Goal: Transaction & Acquisition: Obtain resource

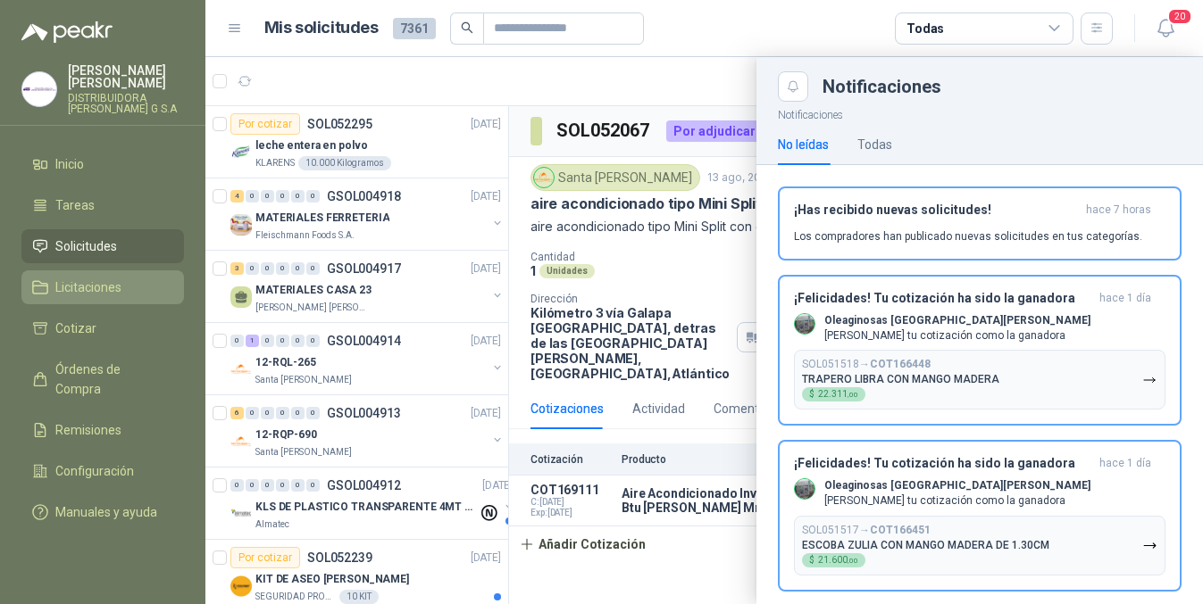
click at [621, 57] on div at bounding box center [703, 330] width 997 height 547
click at [555, 88] on div at bounding box center [703, 330] width 997 height 547
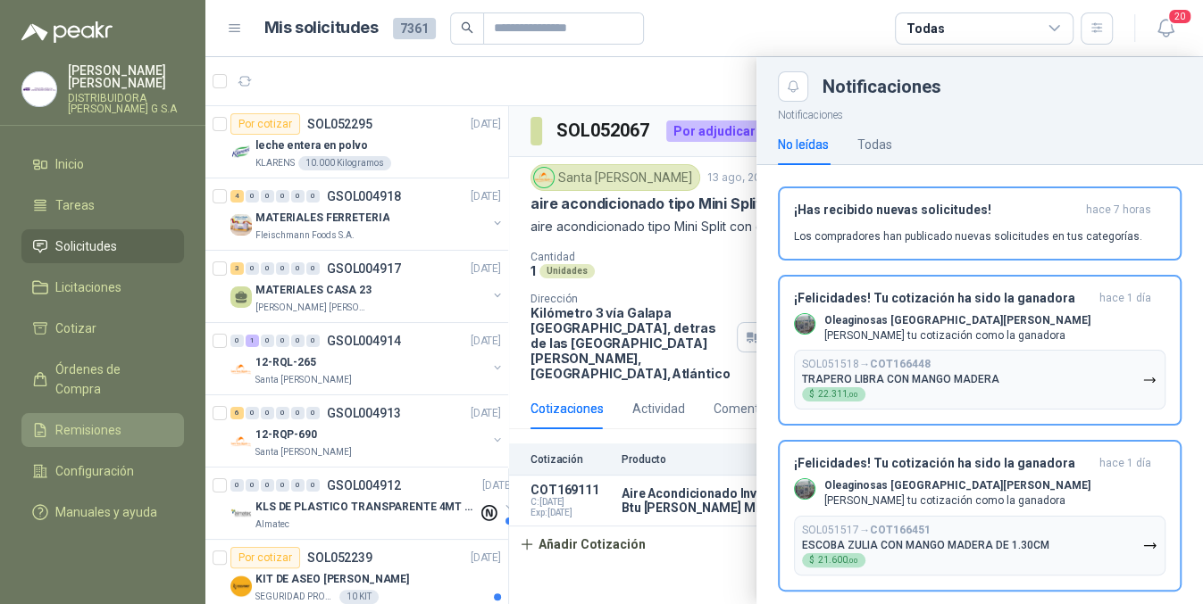
click at [80, 421] on span "Remisiones" at bounding box center [88, 431] width 66 height 20
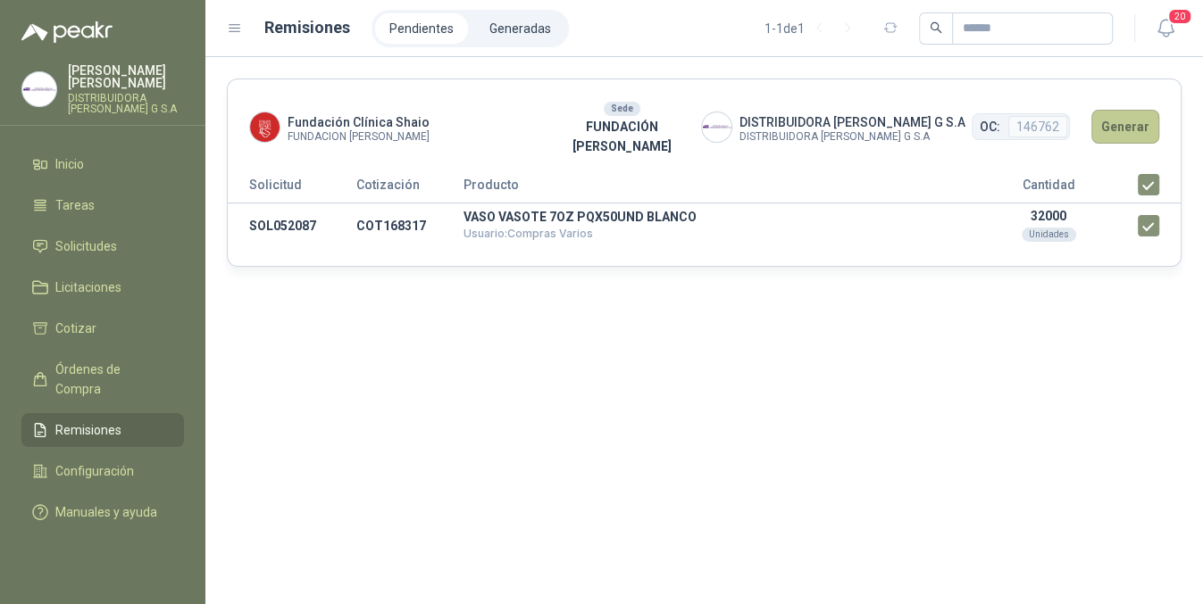
click at [1127, 121] on button "Generar" at bounding box center [1125, 127] width 68 height 34
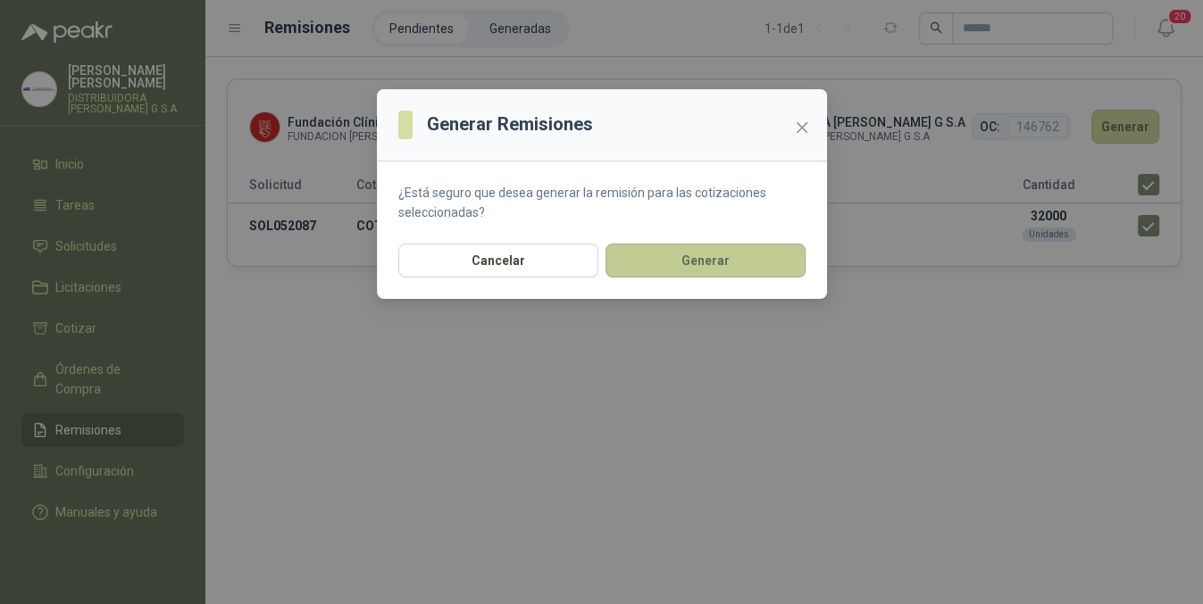
click at [704, 262] on button "Generar" at bounding box center [705, 261] width 200 height 34
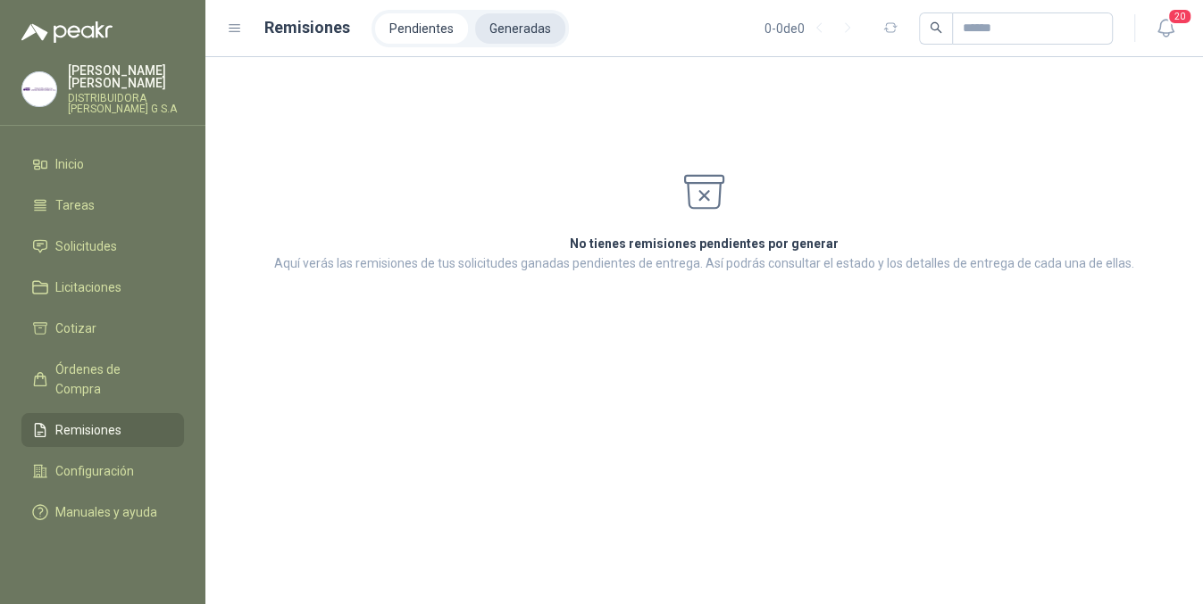
click at [533, 38] on li "Generadas" at bounding box center [520, 28] width 90 height 30
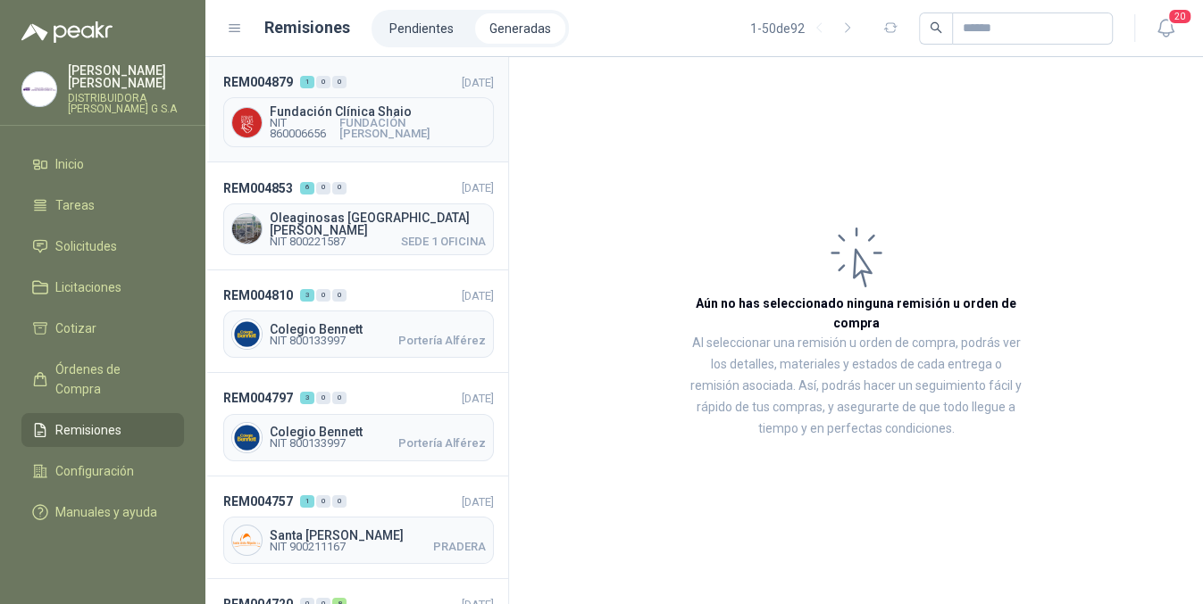
click at [371, 132] on span "FUNDACIÓN [PERSON_NAME]" at bounding box center [412, 128] width 146 height 21
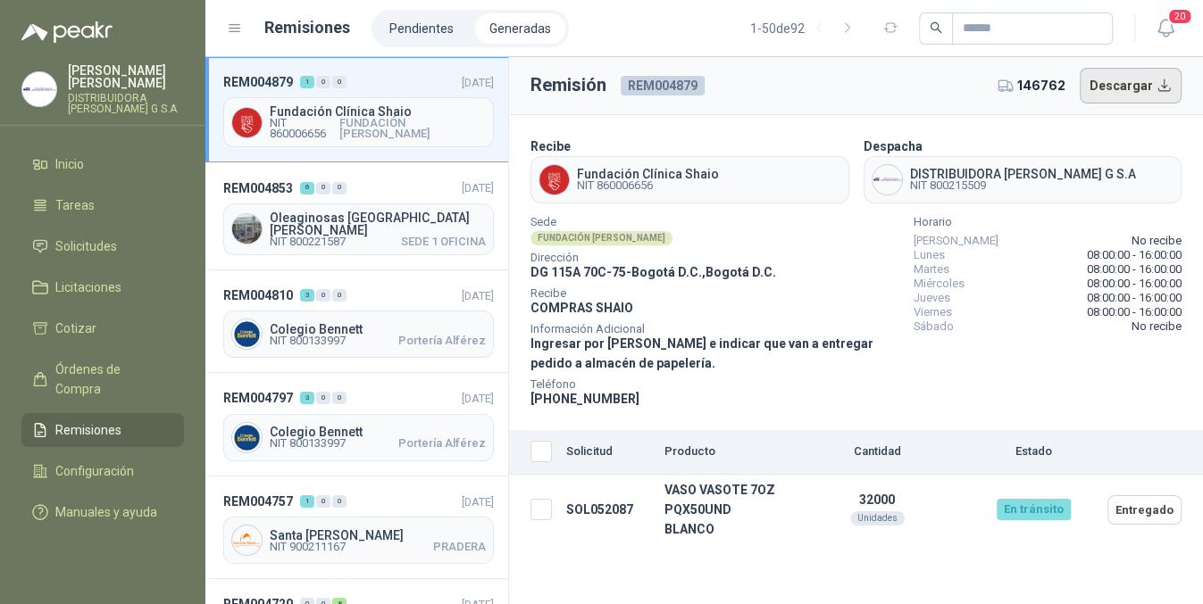
click at [1145, 86] on button "Descargar" at bounding box center [1131, 86] width 103 height 36
click at [114, 278] on span "Licitaciones" at bounding box center [88, 288] width 66 height 20
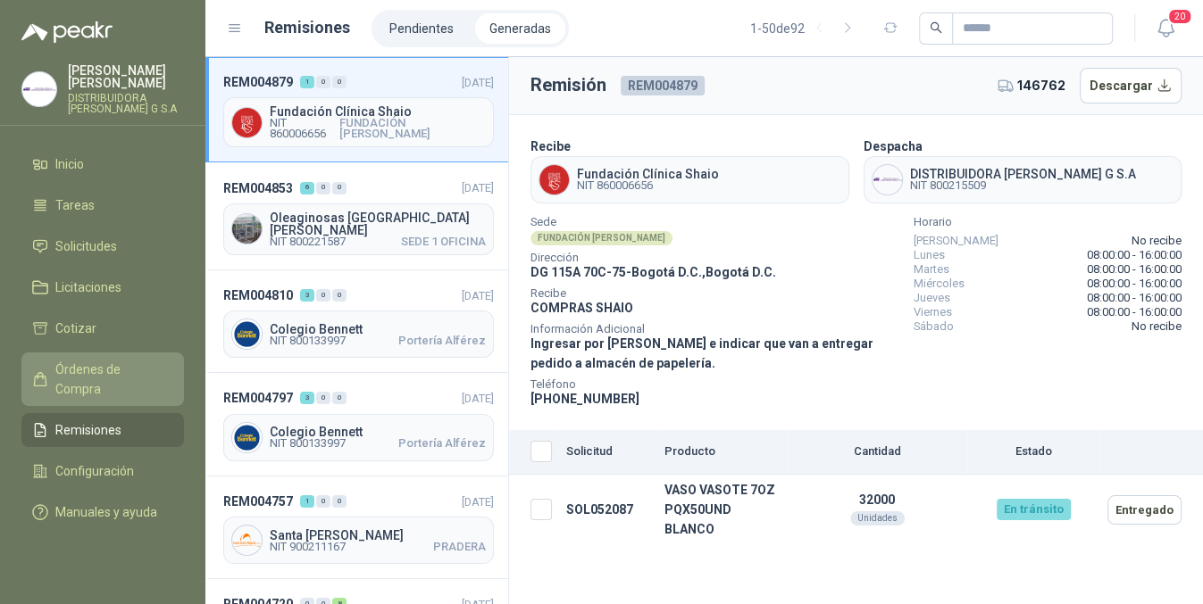
click at [141, 360] on span "Órdenes de Compra" at bounding box center [111, 379] width 112 height 39
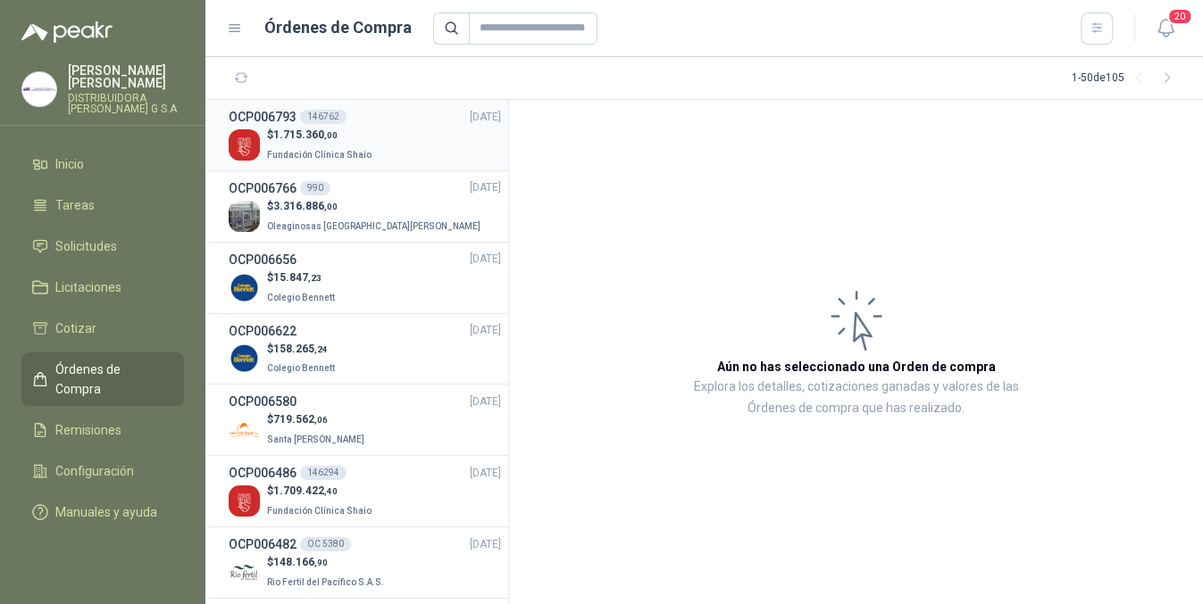
click at [378, 133] on div "$ 1.715.360 ,00 Fundación Clínica Shaio" at bounding box center [365, 145] width 272 height 37
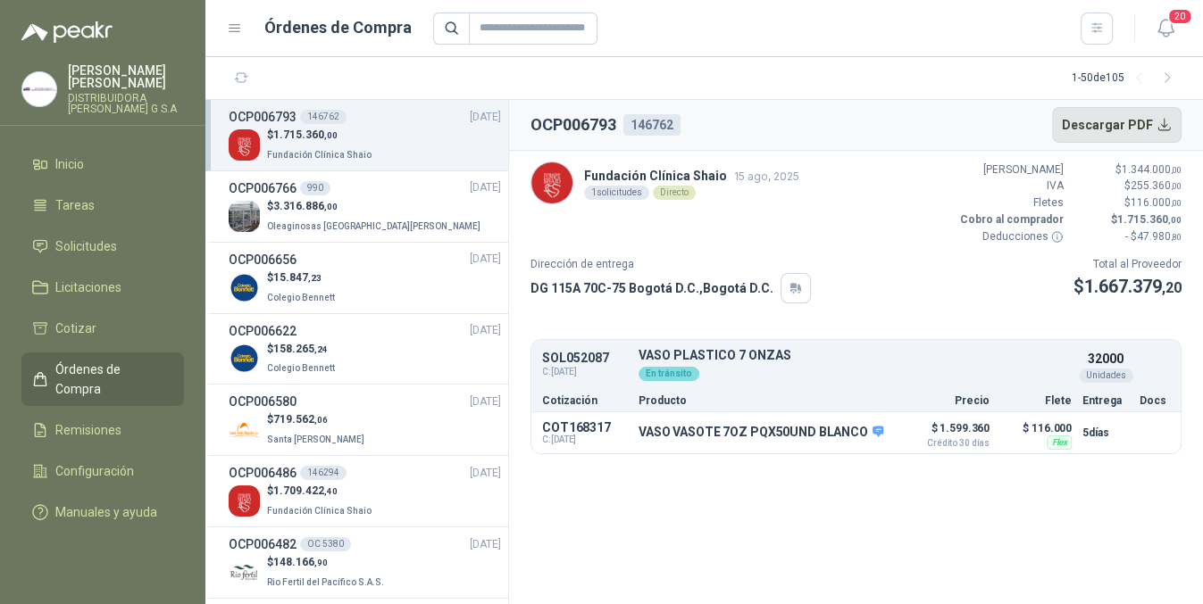
click at [1096, 121] on button "Descargar PDF" at bounding box center [1117, 125] width 130 height 36
click at [1132, 126] on button "Descargar PDF" at bounding box center [1117, 125] width 130 height 36
click at [83, 421] on span "Remisiones" at bounding box center [88, 431] width 66 height 20
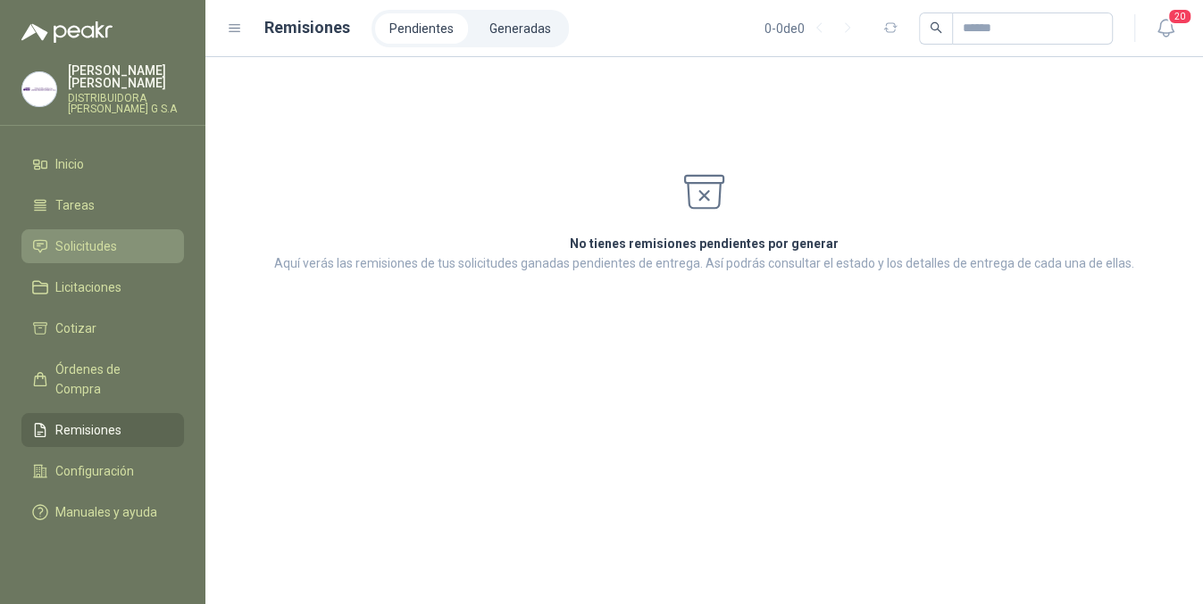
click at [71, 237] on span "Solicitudes" at bounding box center [86, 247] width 62 height 20
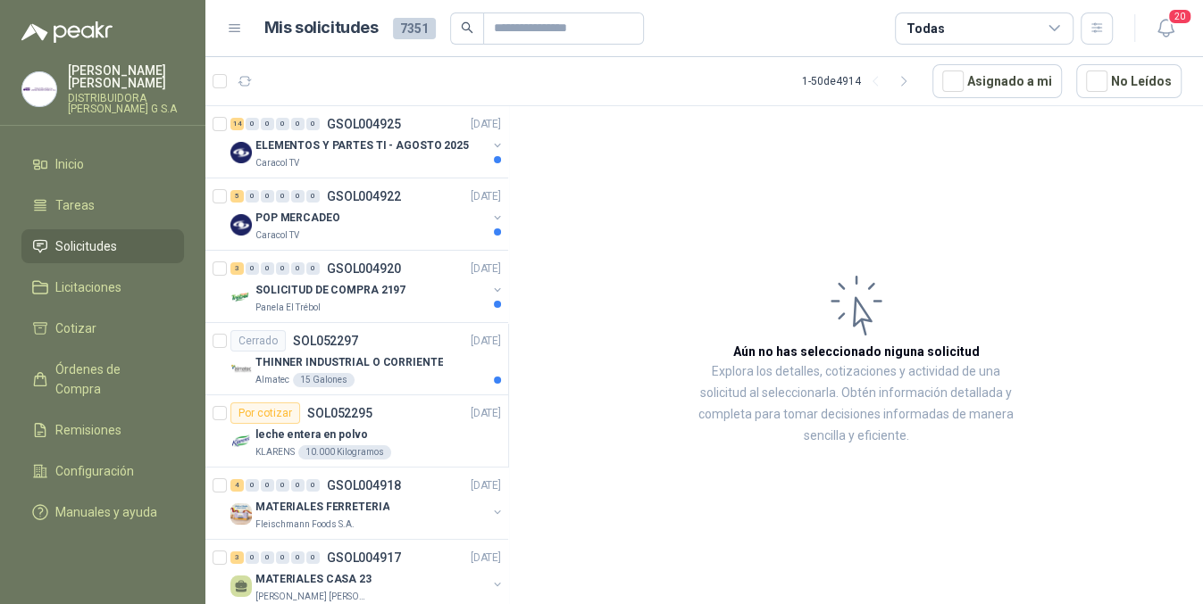
click at [677, 264] on article "Aún no has seleccionado niguna solicitud Explora los detalles, cotizaciones y a…" at bounding box center [856, 358] width 694 height 504
click at [416, 294] on div "SOLICITUD DE COMPRA 2197" at bounding box center [370, 289] width 231 height 21
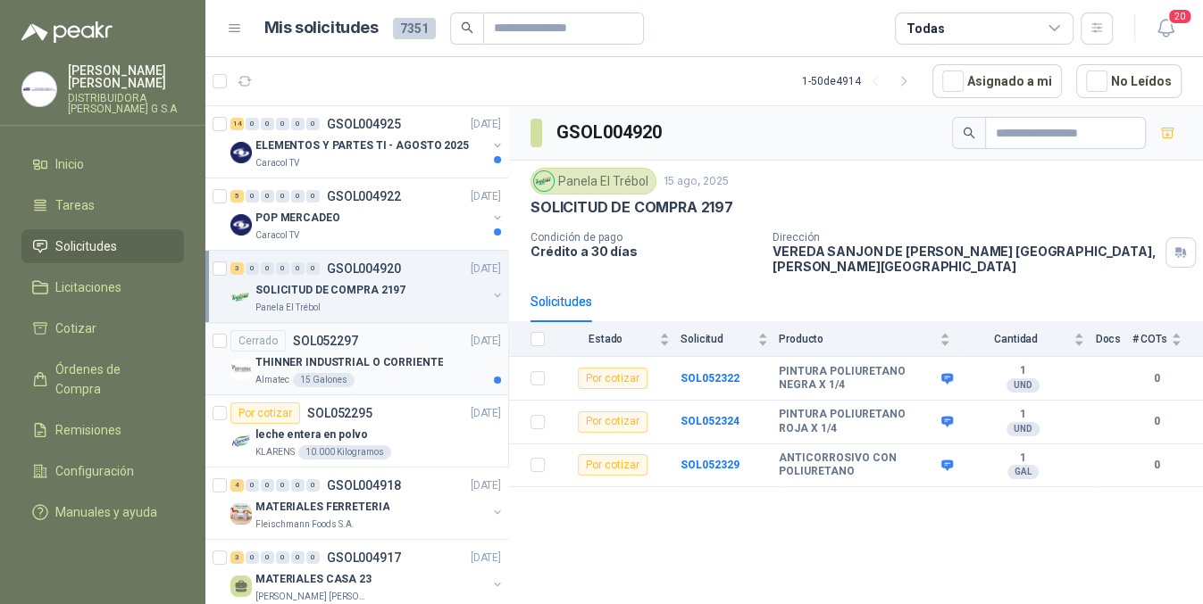
click at [338, 336] on p "SOL052297" at bounding box center [325, 341] width 65 height 13
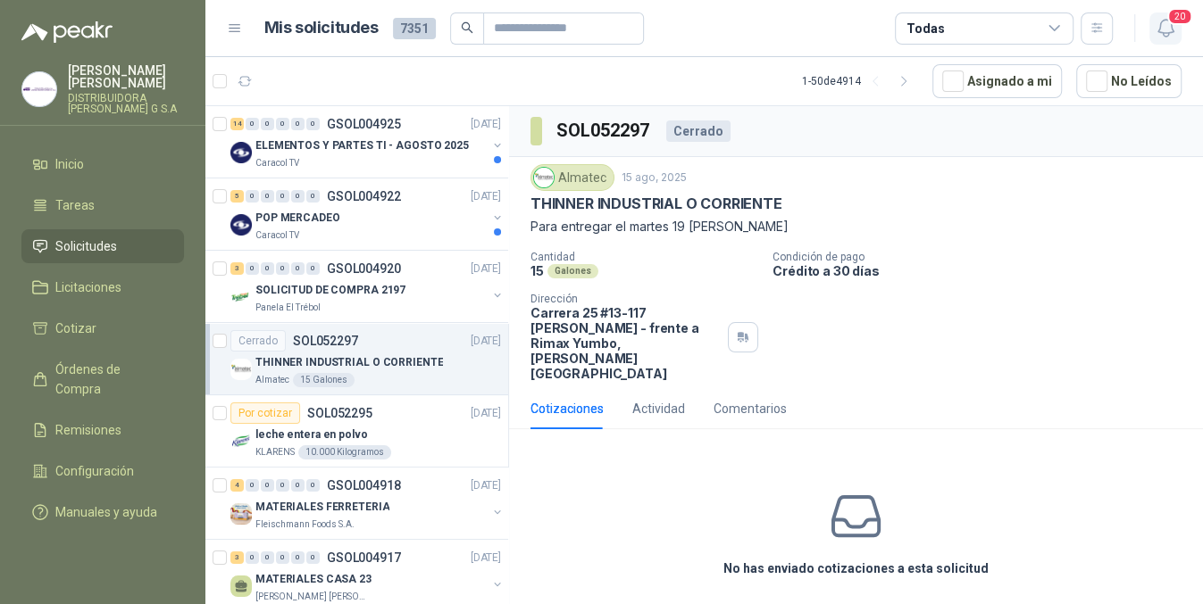
click at [1173, 39] on button "20" at bounding box center [1165, 29] width 32 height 32
